Goal: Task Accomplishment & Management: Complete application form

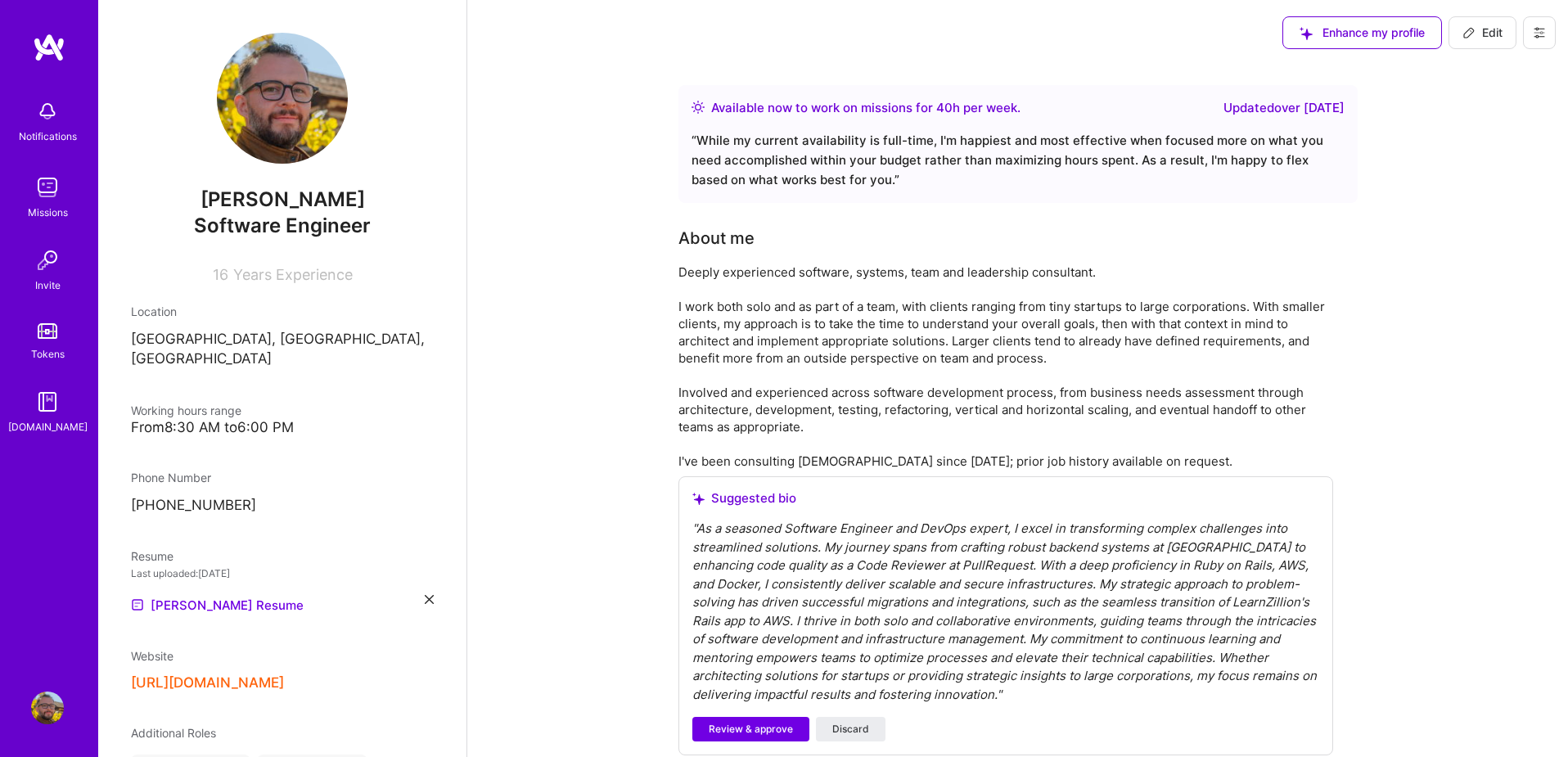
click at [41, 187] on img at bounding box center [47, 187] width 33 height 33
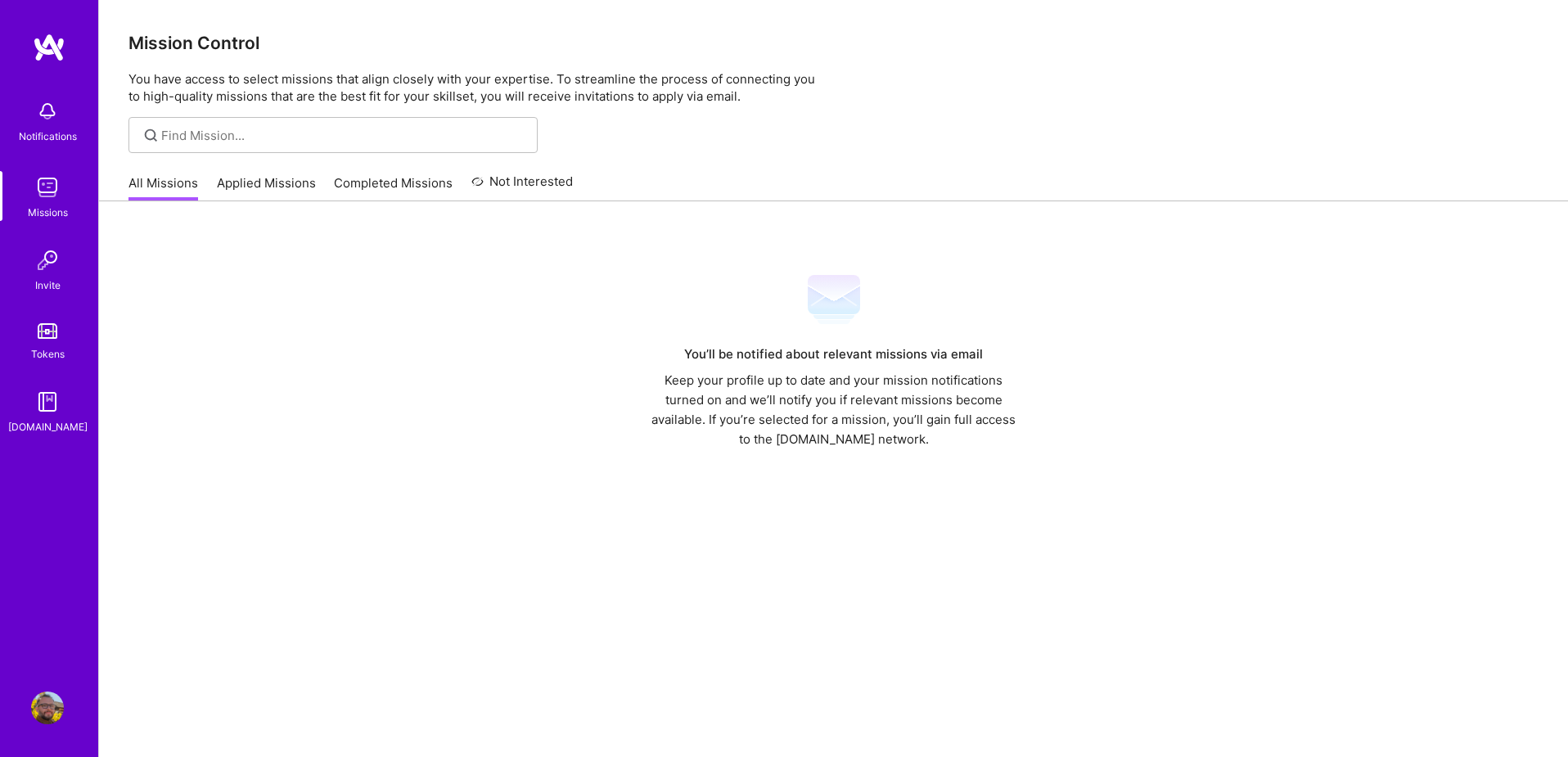
click at [280, 184] on link "Applied Missions" at bounding box center [266, 188] width 99 height 27
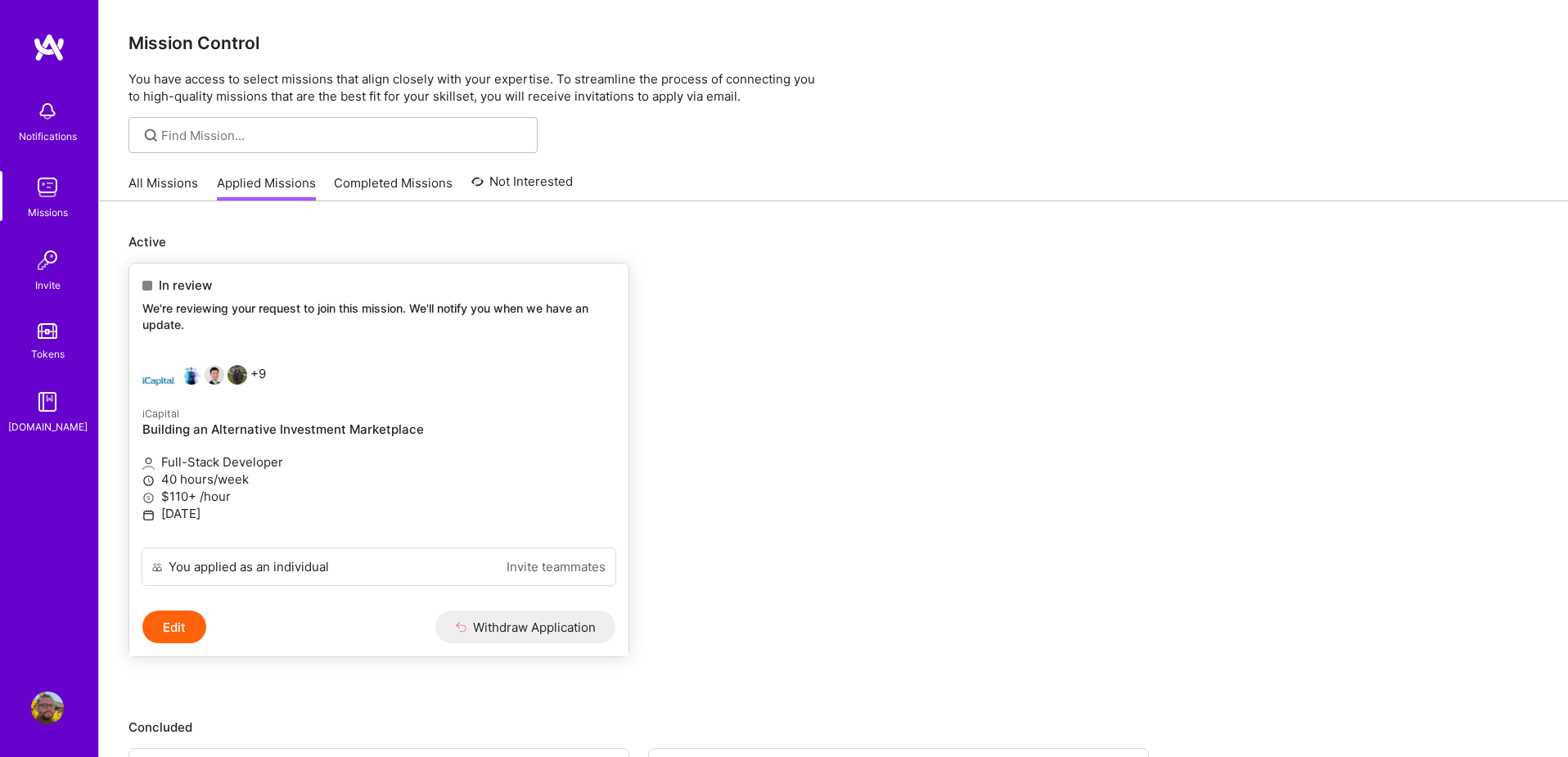
click at [403, 316] on p "We're reviewing your request to join this mission. We'll notify you when we hav…" at bounding box center [380, 317] width 473 height 32
click at [170, 627] on button "Edit" at bounding box center [175, 626] width 64 height 33
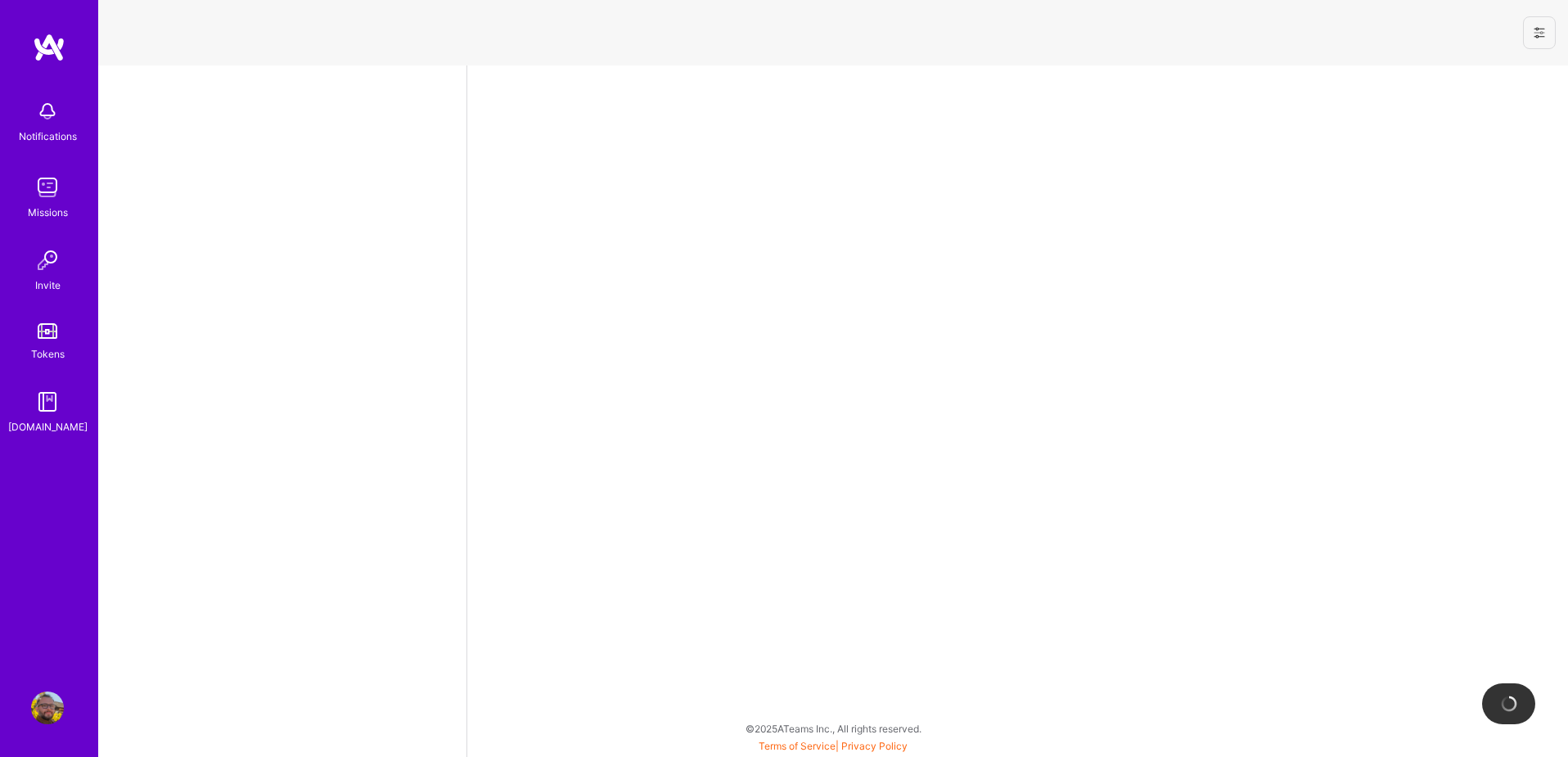
select select "US"
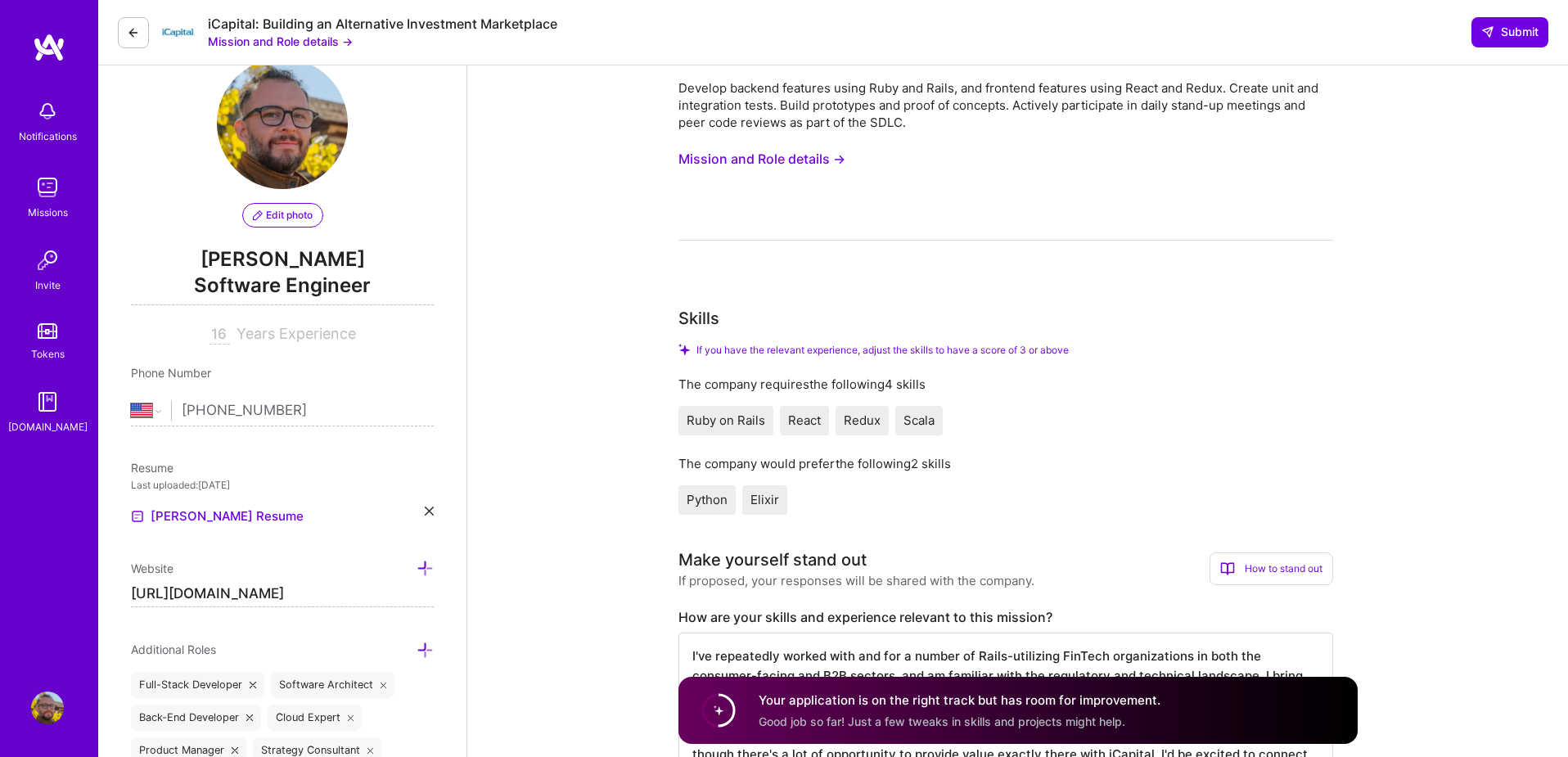
scroll to position [45, 0]
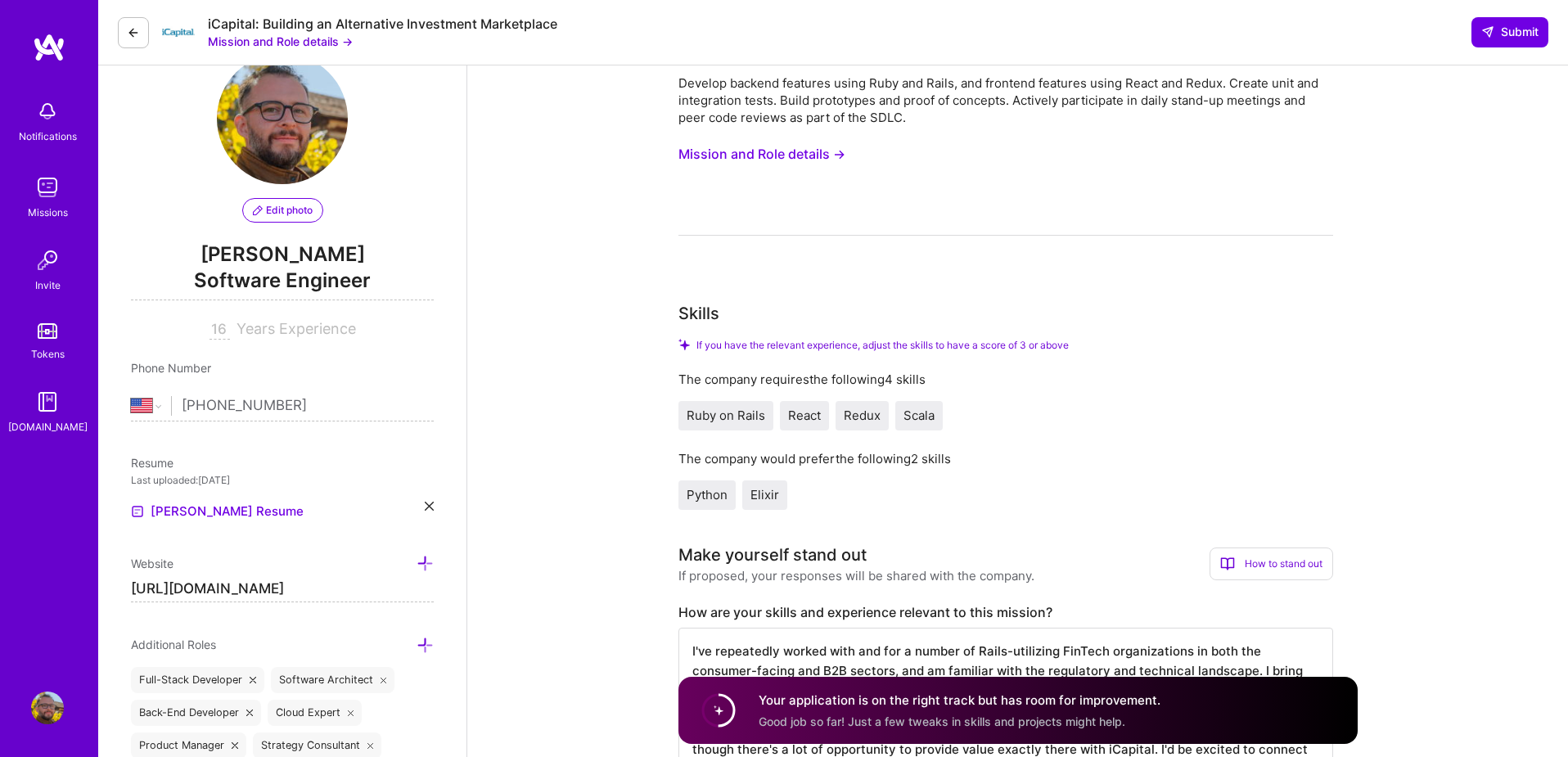
click at [69, 191] on link "Missions" at bounding box center [48, 196] width 102 height 50
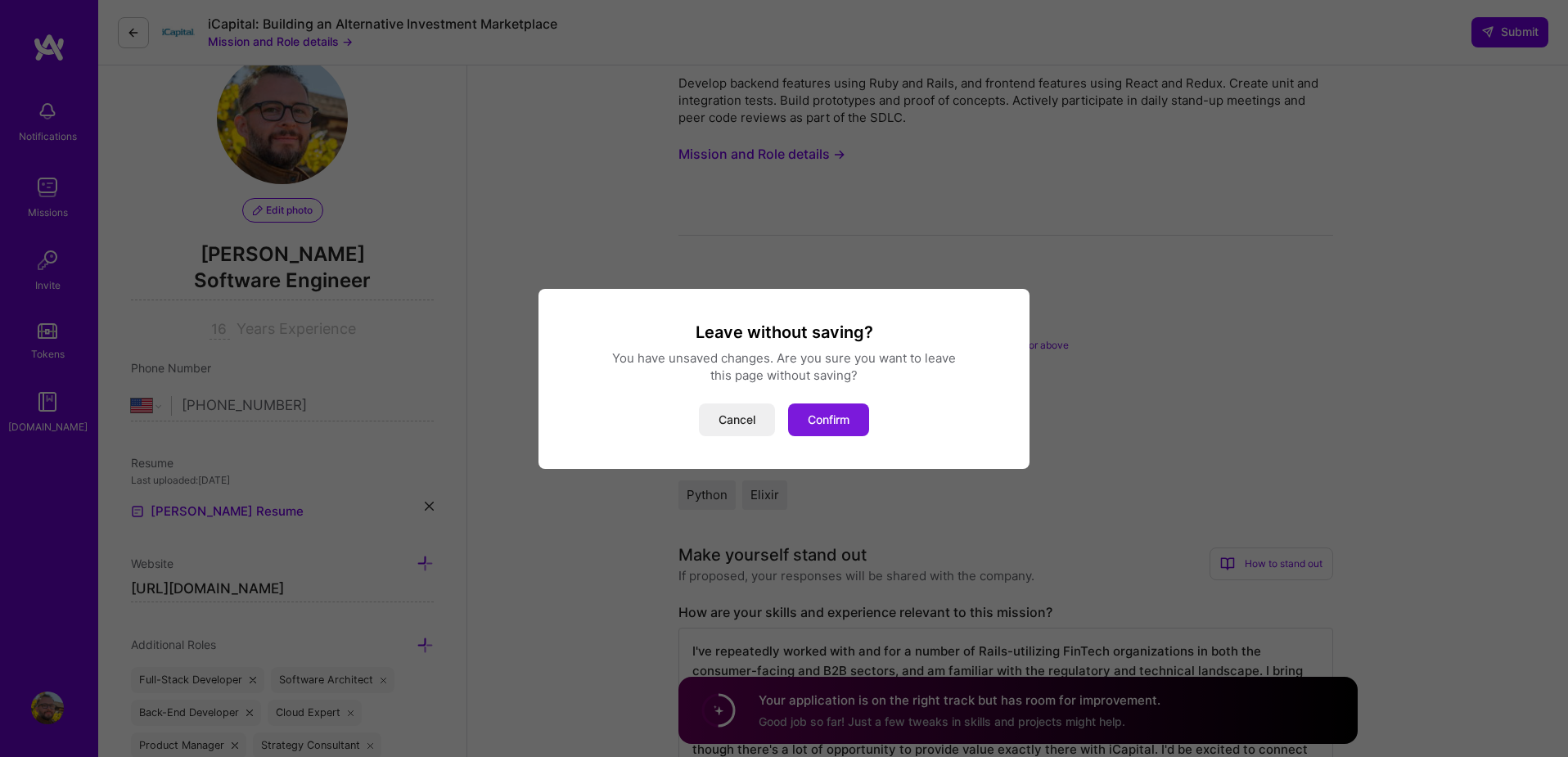
click at [852, 414] on button "Confirm" at bounding box center [828, 419] width 81 height 33
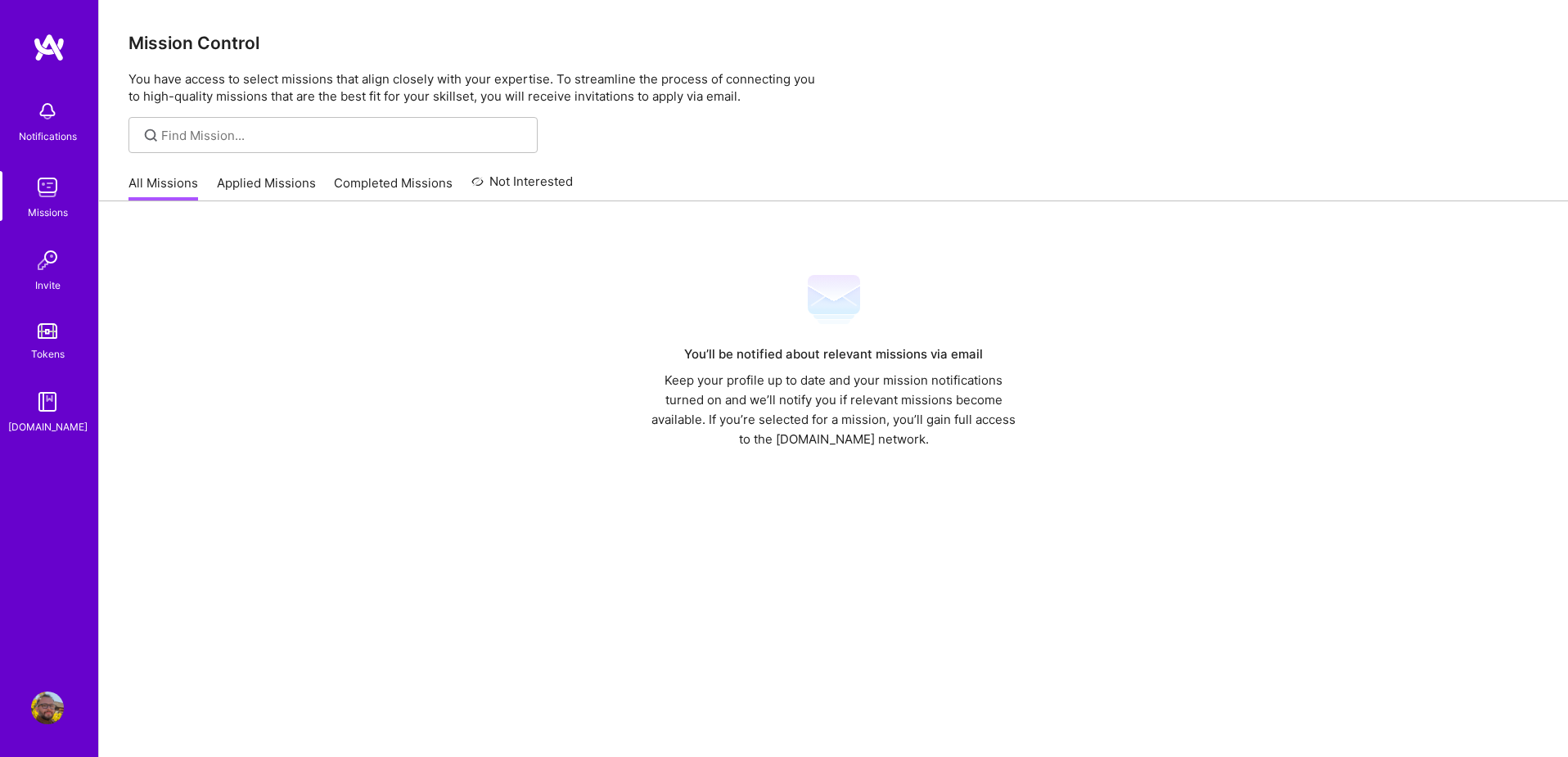
drag, startPoint x: 270, startPoint y: 187, endPoint x: 382, endPoint y: 146, distance: 119.3
click at [269, 187] on link "Applied Missions" at bounding box center [266, 188] width 99 height 27
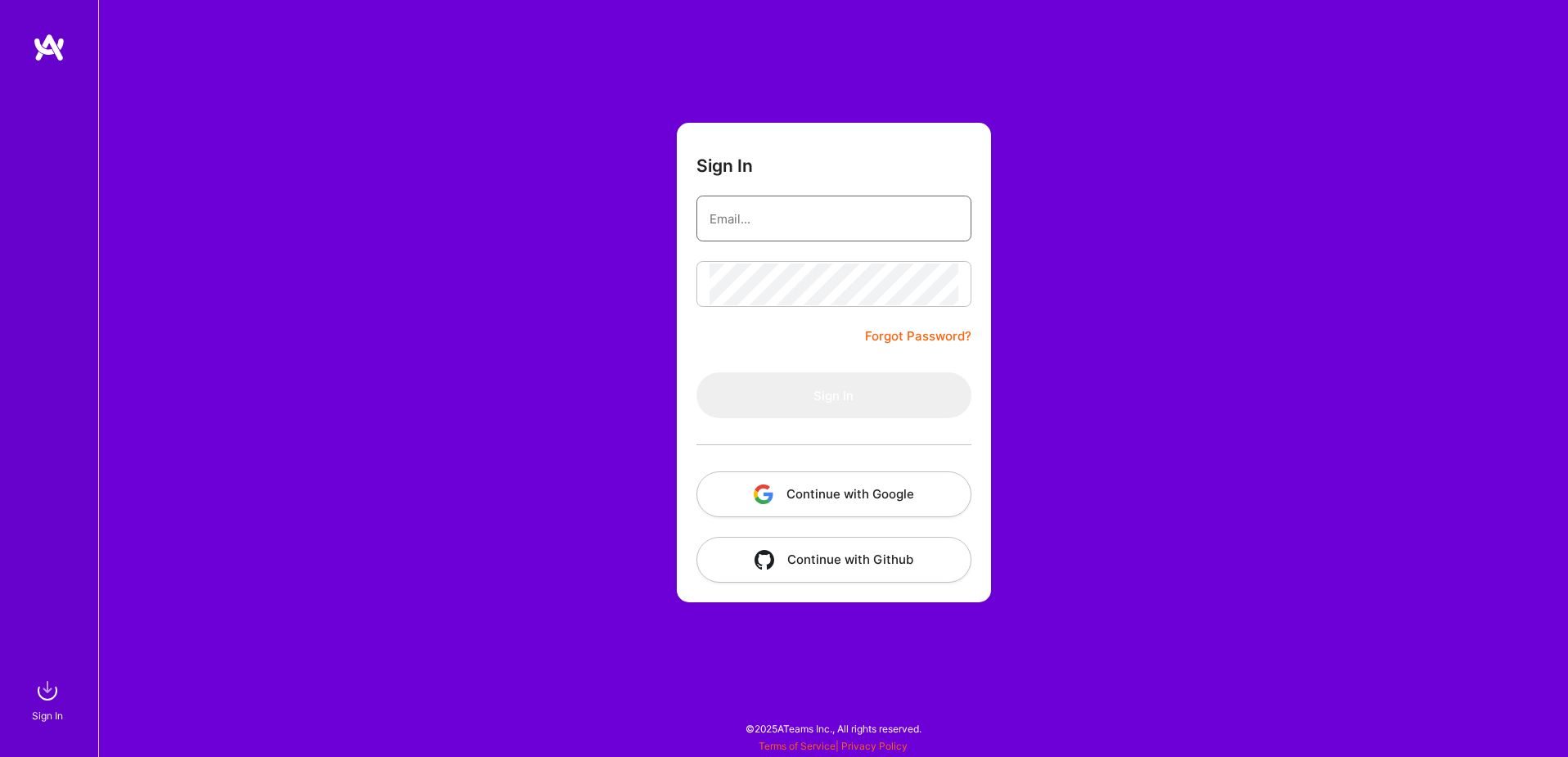
type input "[EMAIL_ADDRESS][DOMAIN_NAME]"
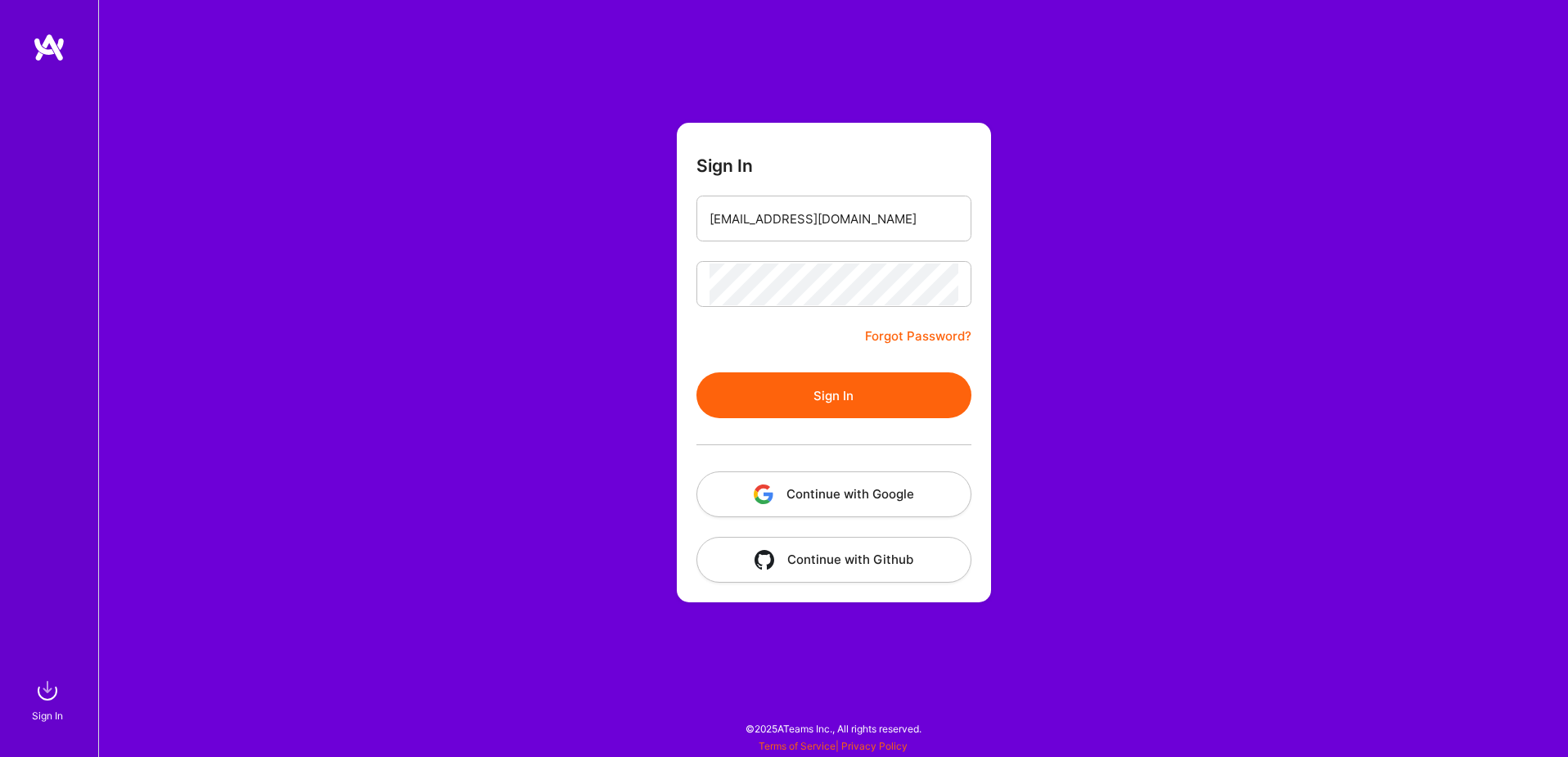
click at [894, 479] on button "Continue with Google" at bounding box center [833, 494] width 275 height 46
